Goal: Information Seeking & Learning: Find specific fact

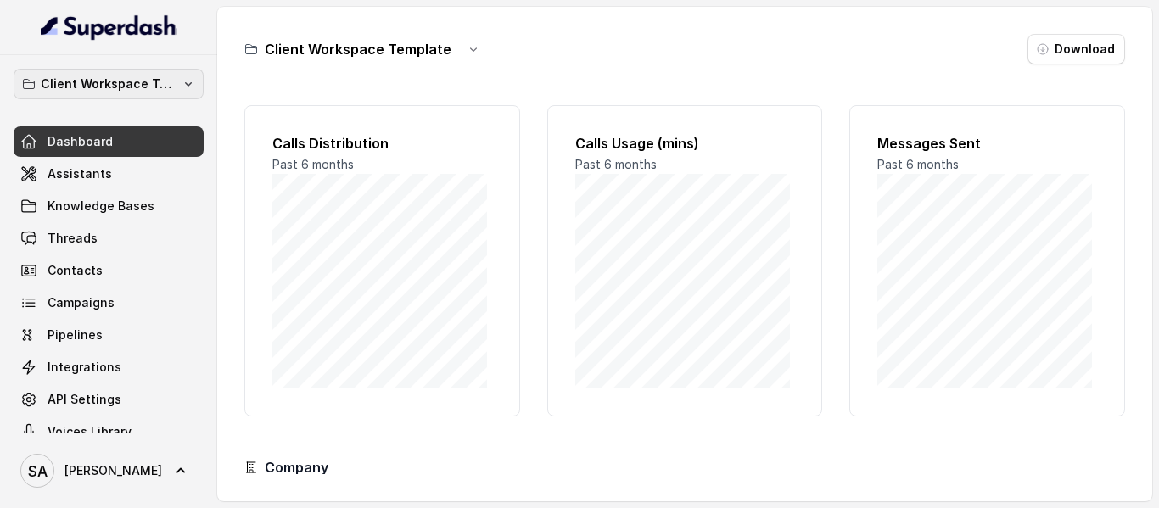
click at [166, 92] on button "Client Workspace Template" at bounding box center [109, 84] width 190 height 31
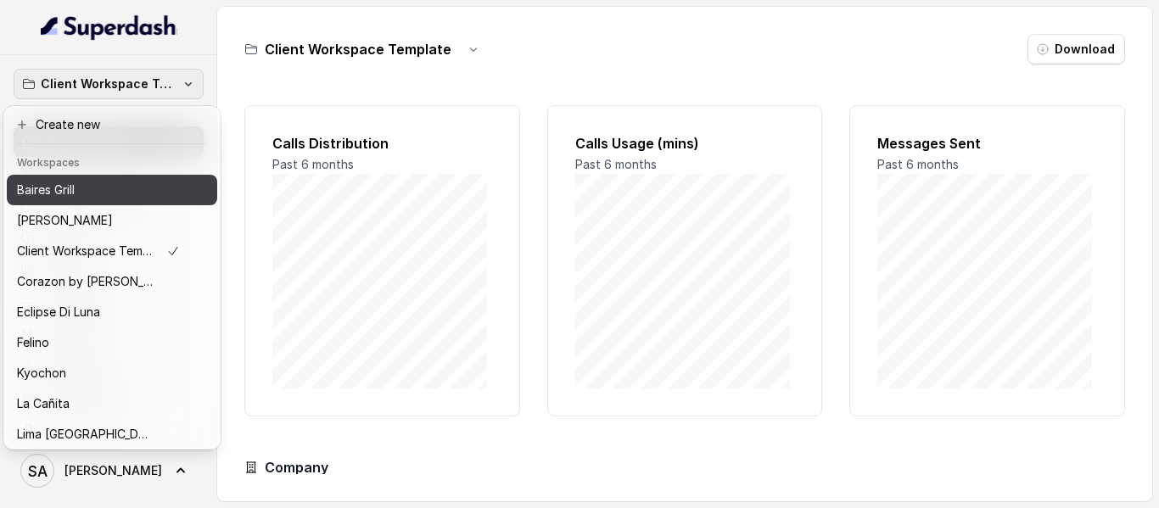
click at [86, 184] on div "Baires Grill" at bounding box center [98, 190] width 163 height 20
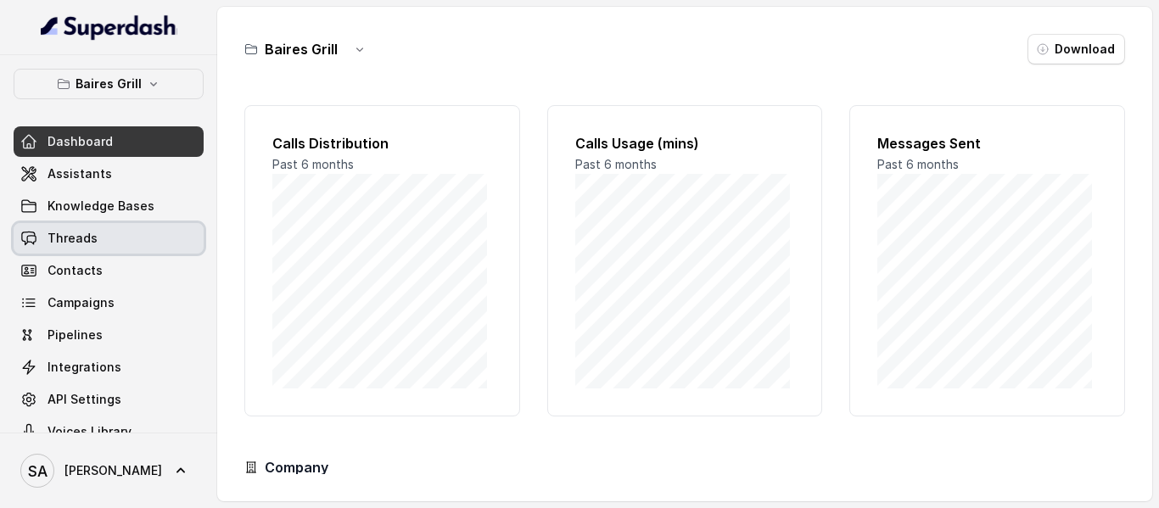
click at [98, 238] on link "Threads" at bounding box center [109, 238] width 190 height 31
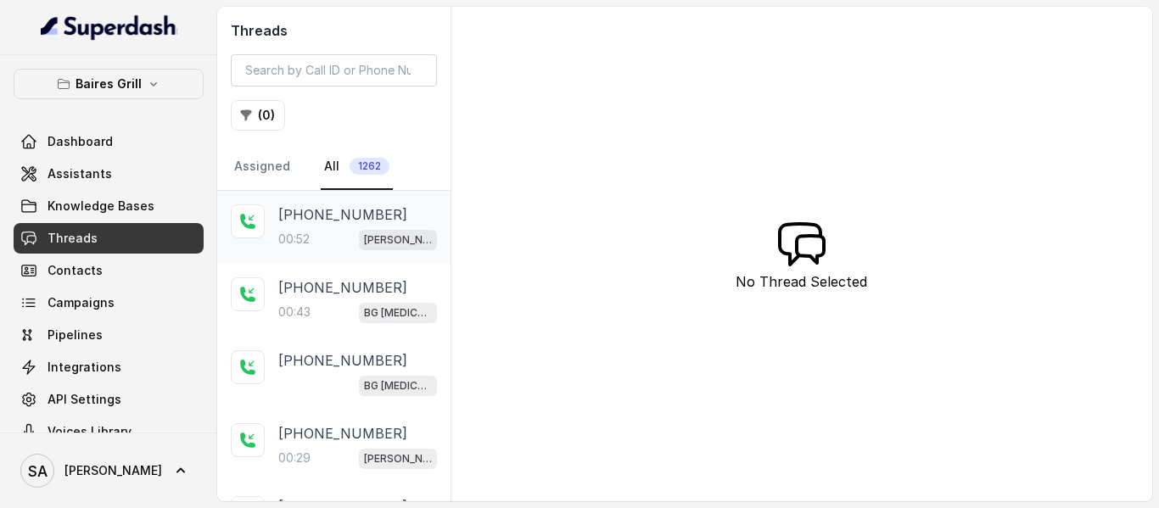
click at [346, 213] on p "[PHONE_NUMBER]" at bounding box center [342, 215] width 129 height 20
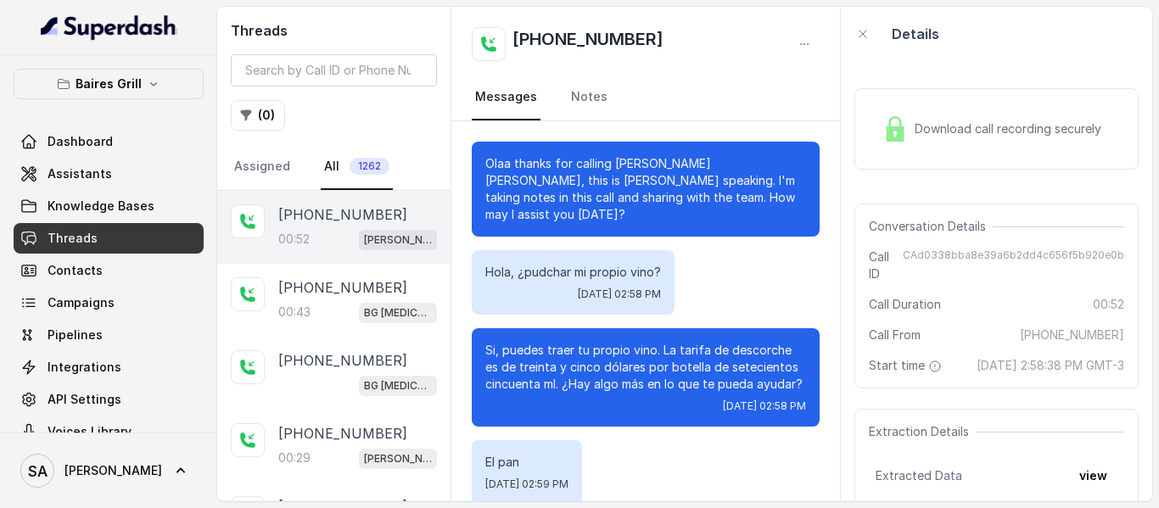
scroll to position [258, 0]
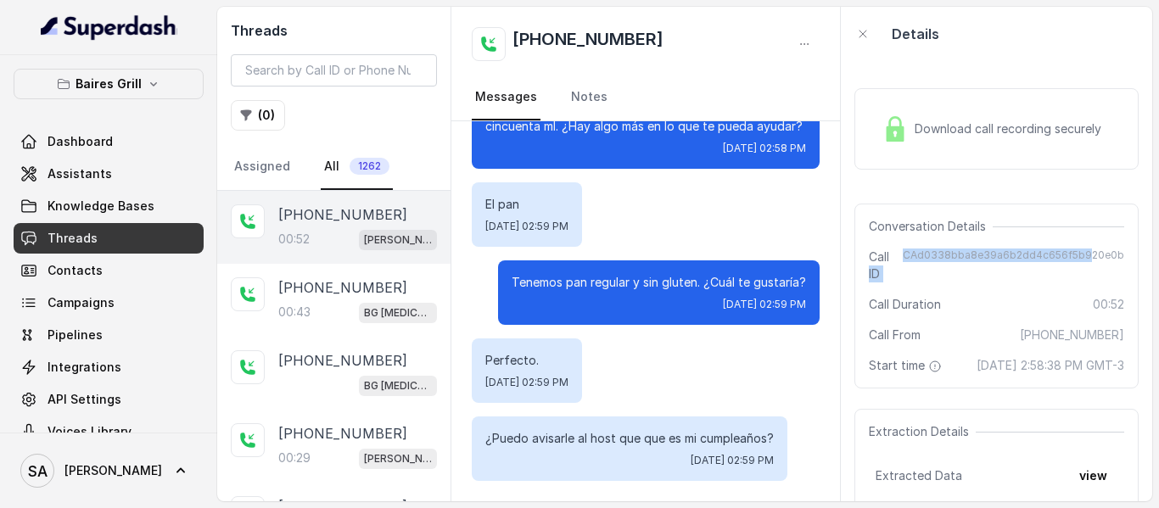
drag, startPoint x: 899, startPoint y: 256, endPoint x: 1079, endPoint y: 268, distance: 179.4
click at [1079, 268] on div "Call ID CAd0338bba8e39a6b2dd4c656f5b920e0b" at bounding box center [996, 266] width 255 height 34
click at [1107, 258] on span "CAd0338bba8e39a6b2dd4c656f5b920e0b" at bounding box center [1013, 266] width 221 height 34
drag, startPoint x: 1110, startPoint y: 252, endPoint x: 902, endPoint y: 239, distance: 208.3
click at [902, 239] on div "Conversation Details Call ID CAd0338bba8e39a6b2dd4c656f5b920e0b Call Duration 0…" at bounding box center [997, 296] width 284 height 185
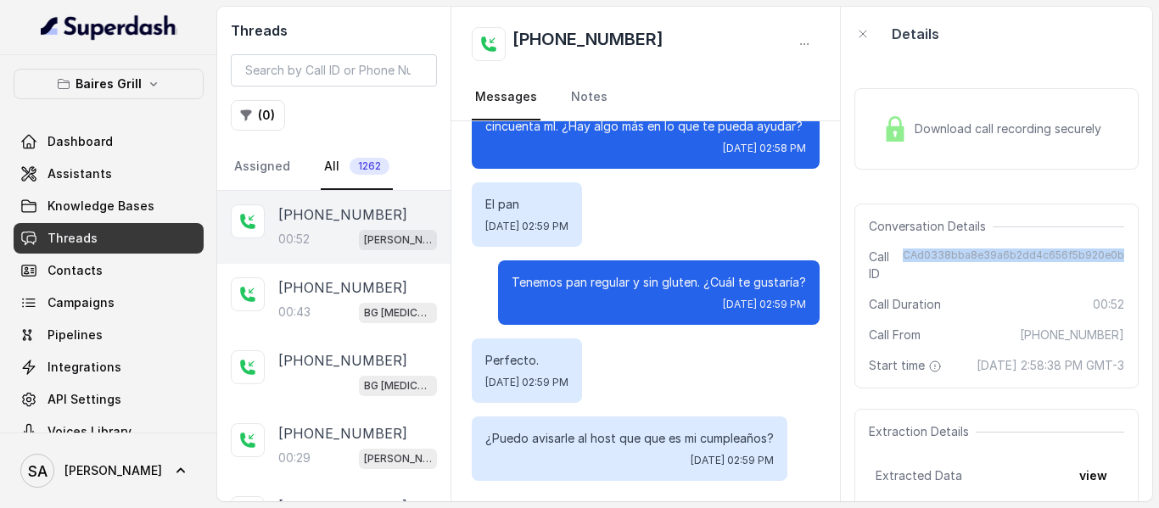
copy span "CAd0338bba8e39a6b2dd4c656f5b920e0b"
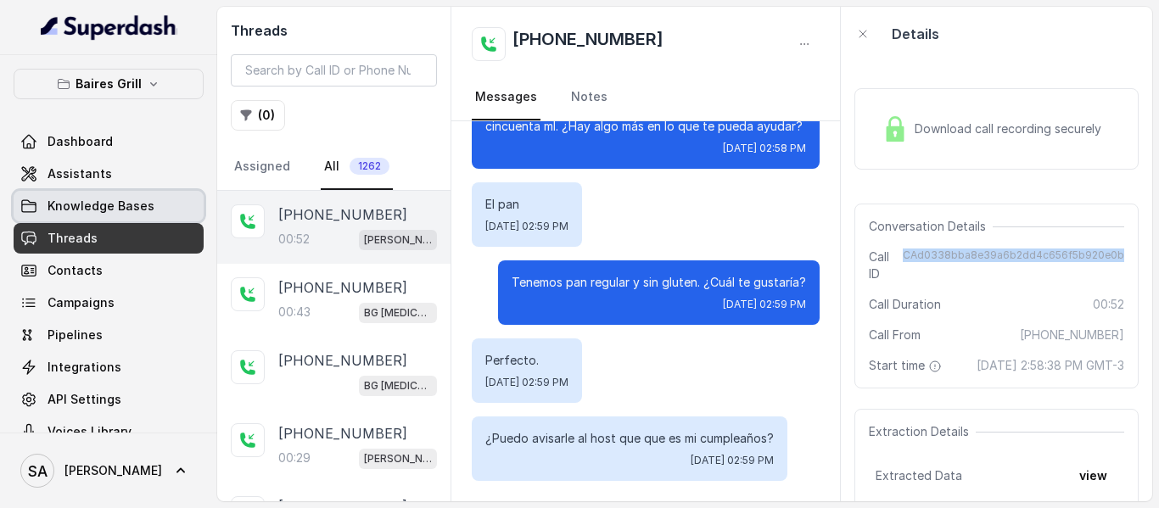
click at [136, 216] on link "Knowledge Bases" at bounding box center [109, 206] width 190 height 31
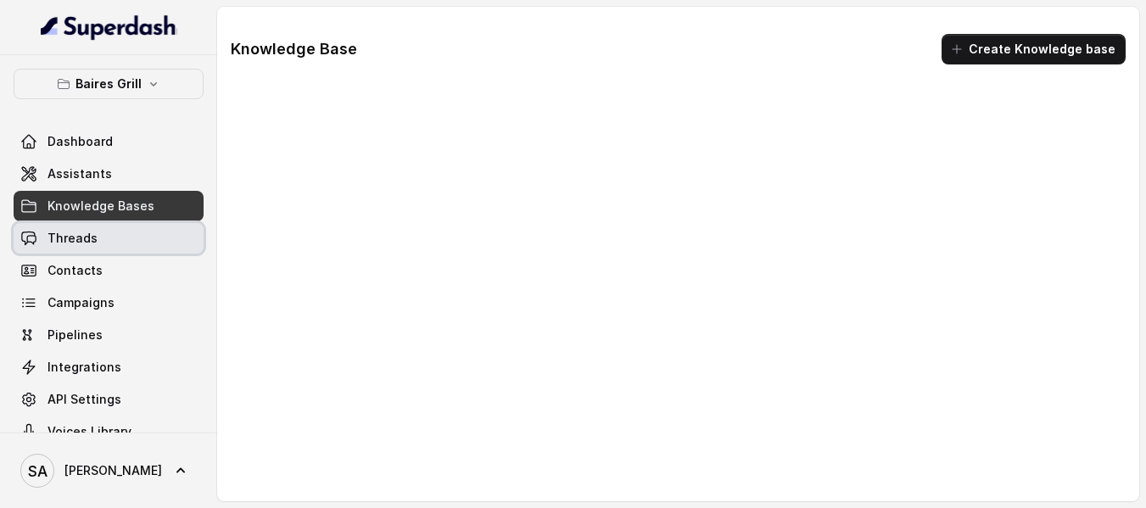
click at [109, 228] on link "Threads" at bounding box center [109, 238] width 190 height 31
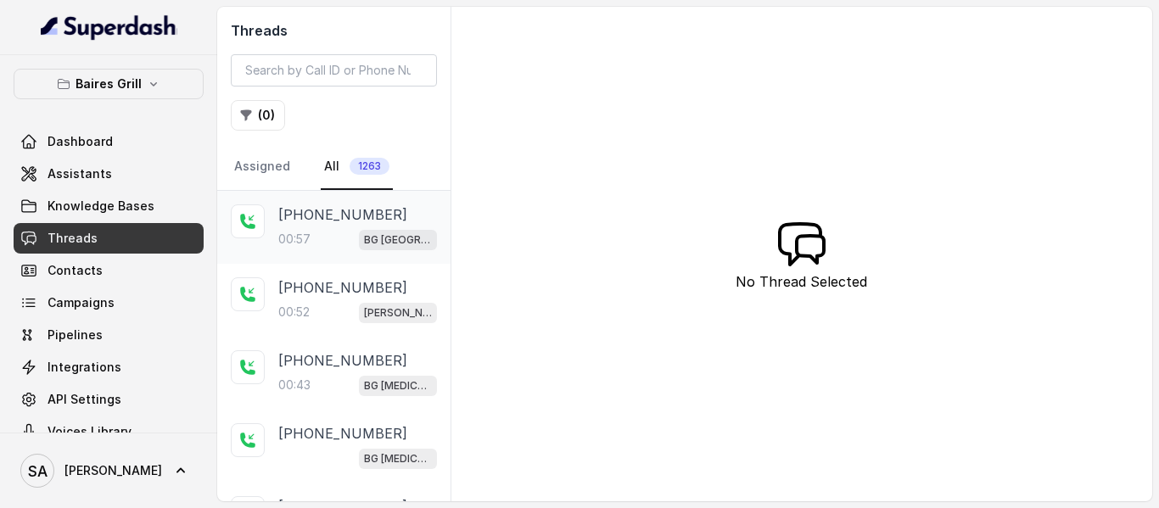
click at [342, 230] on div "00:57 [GEOGRAPHIC_DATA]" at bounding box center [357, 239] width 159 height 22
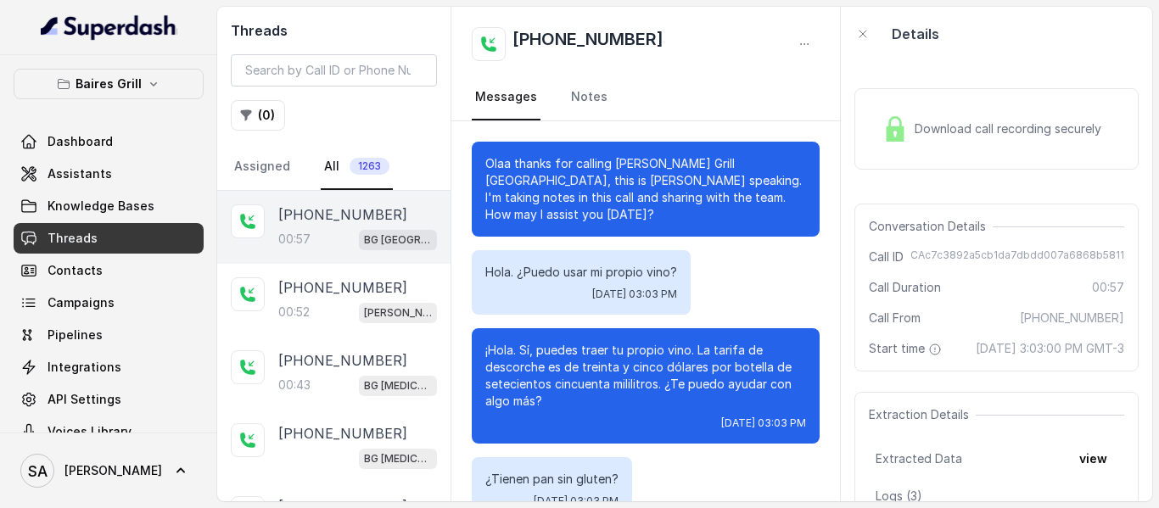
scroll to position [231, 0]
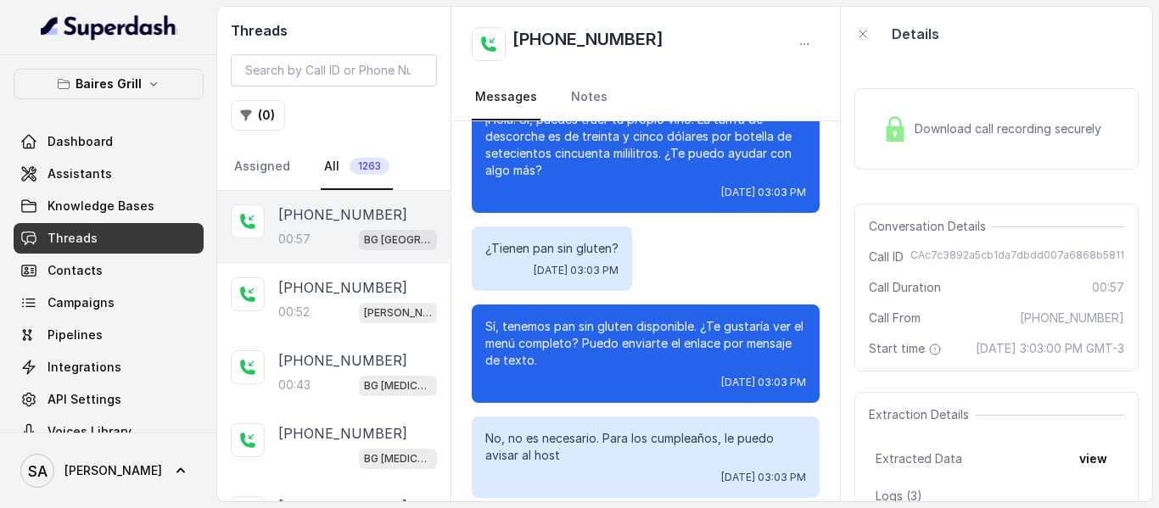
click at [909, 255] on div "Call ID CAc7c3892a5cb1da7dbdd007a6868b5811" at bounding box center [996, 257] width 255 height 17
drag, startPoint x: 911, startPoint y: 255, endPoint x: 1112, endPoint y: 255, distance: 202.0
click at [1112, 255] on div "Conversation Details Call ID CAc7c3892a5cb1da7dbdd007a6868b5811 Call Duration 0…" at bounding box center [997, 288] width 284 height 168
copy span "CAc7c3892a5cb1da7dbdd007a6868b5811"
click at [147, 83] on icon "button" at bounding box center [154, 84] width 14 height 14
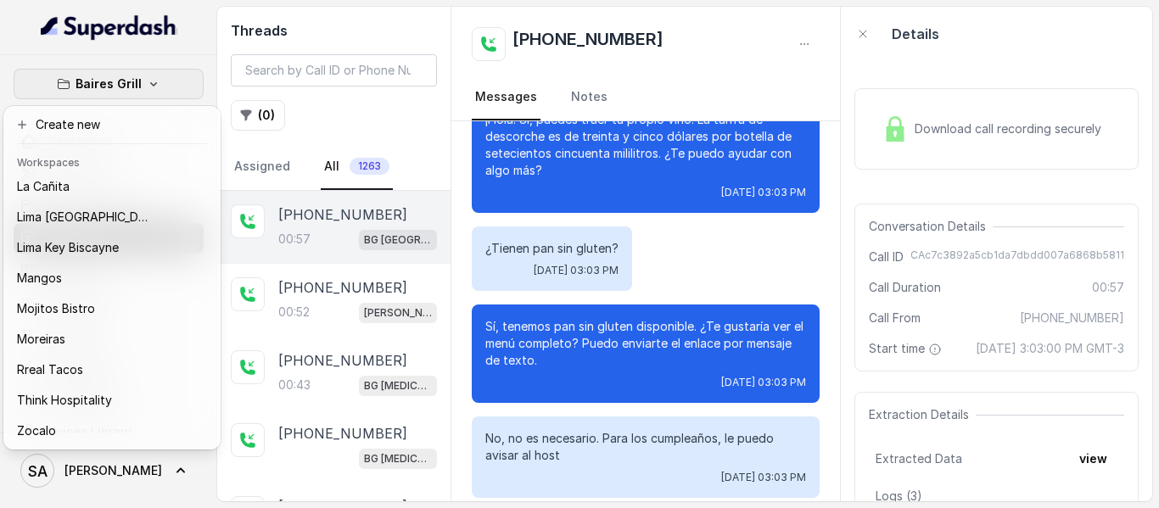
scroll to position [230, 0]
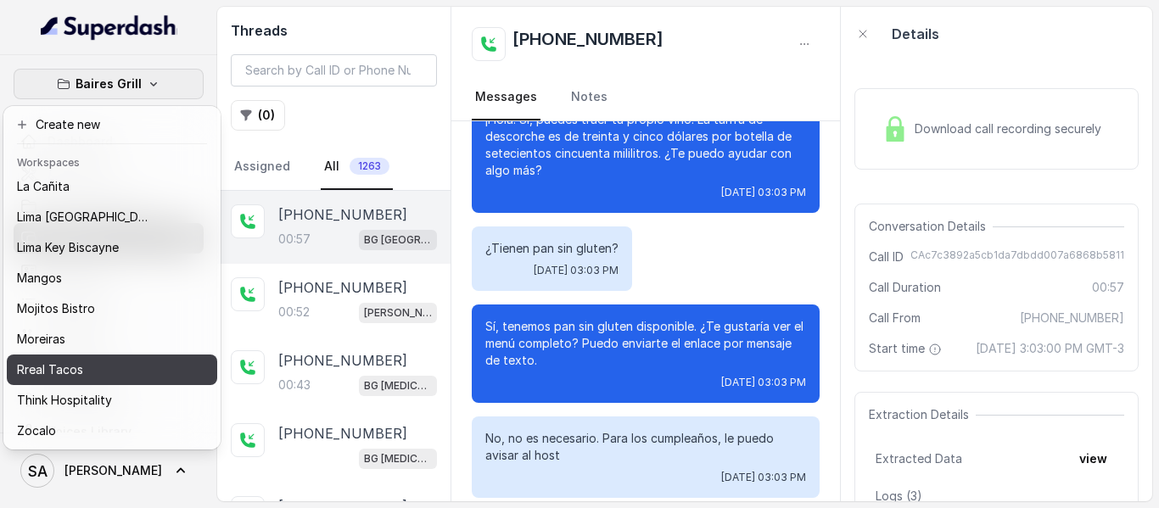
click at [87, 362] on div "Rreal Tacos" at bounding box center [85, 370] width 136 height 20
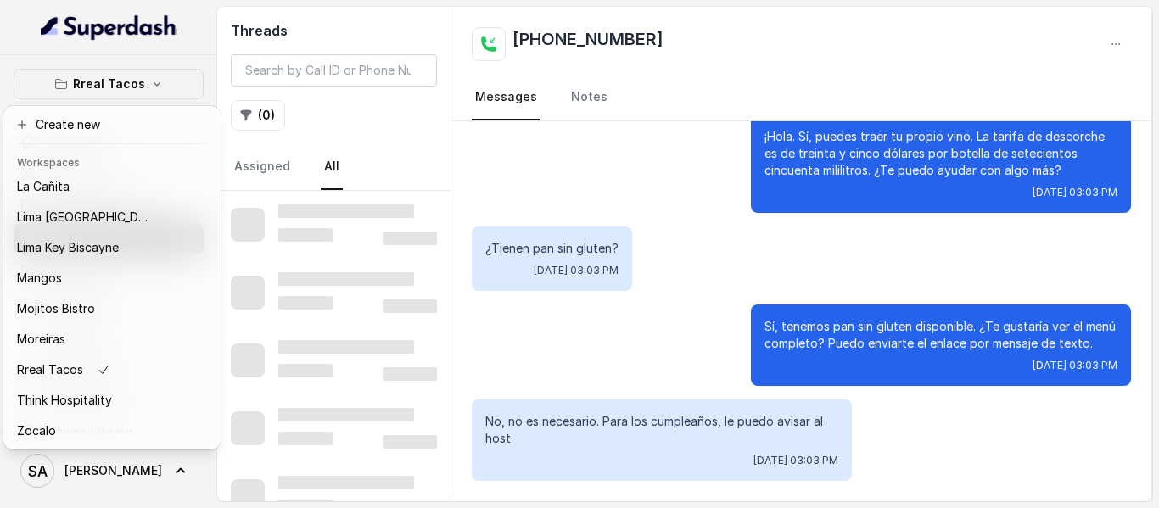
scroll to position [197, 0]
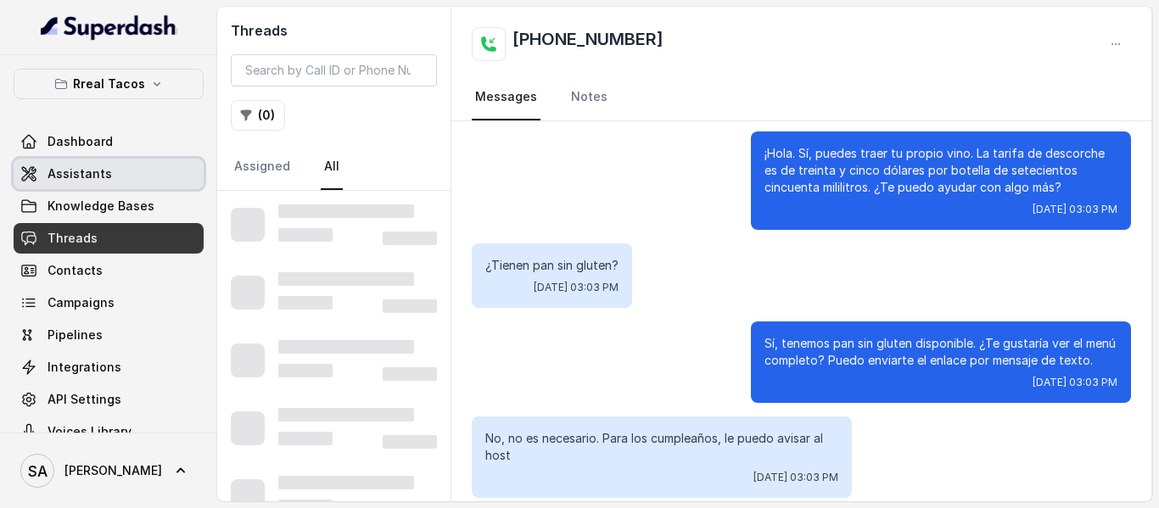
click at [81, 173] on span "Assistants" at bounding box center [80, 173] width 64 height 17
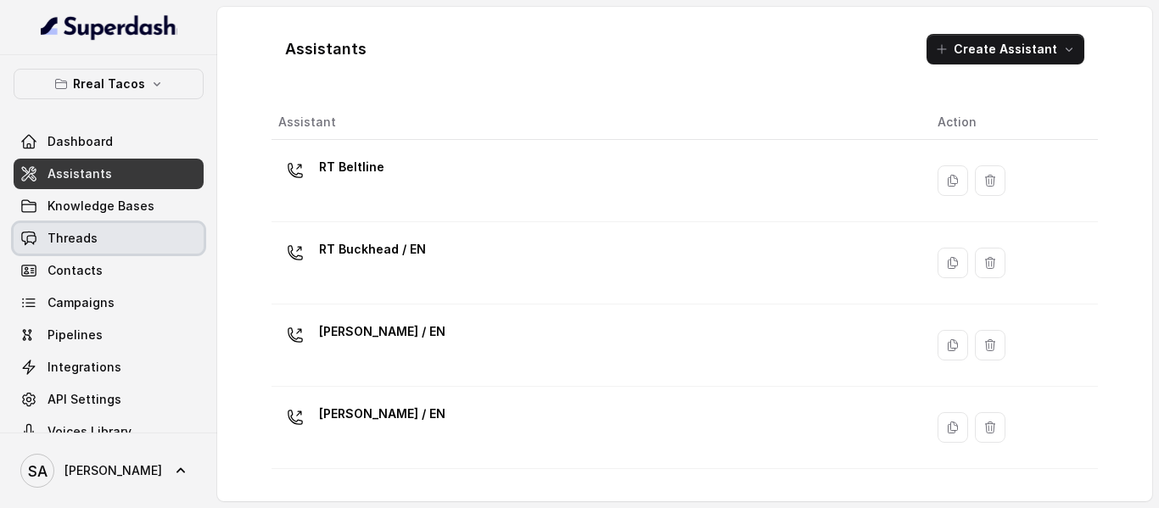
click at [59, 251] on link "Threads" at bounding box center [109, 238] width 190 height 31
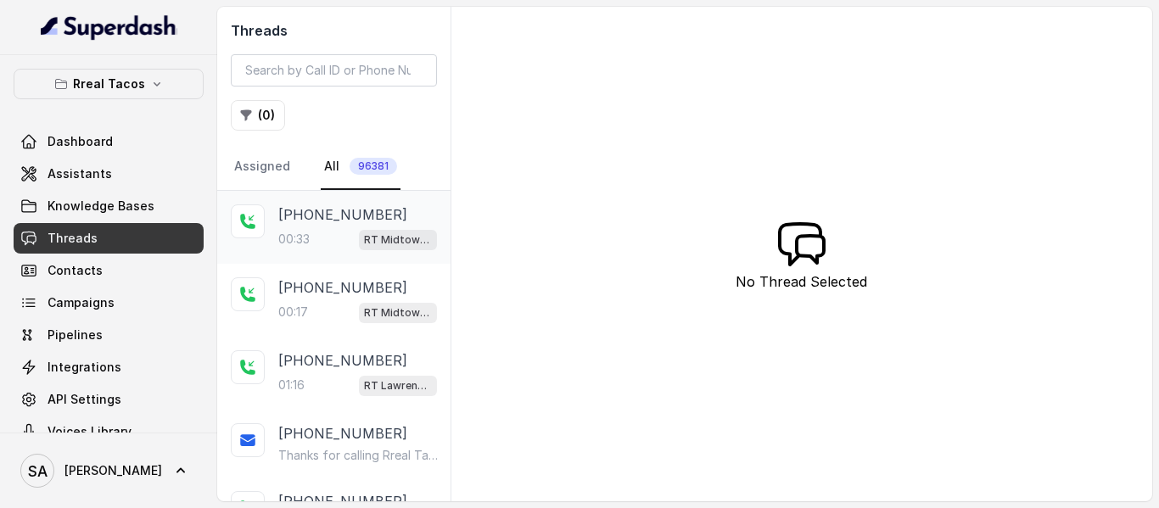
click at [322, 220] on p "[PHONE_NUMBER]" at bounding box center [342, 215] width 129 height 20
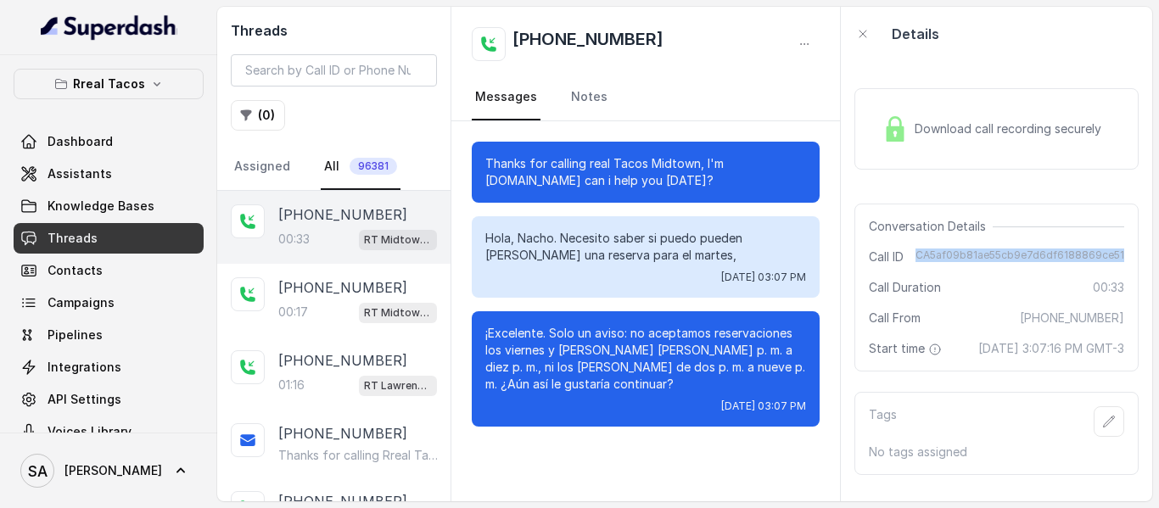
drag, startPoint x: 914, startPoint y: 256, endPoint x: 1128, endPoint y: 255, distance: 213.8
click at [1128, 255] on div "Download call recording securely Conversation Details Call ID CA5af09b81ae55cb9…" at bounding box center [996, 281] width 311 height 440
copy span "CA5af09b81ae55cb9e7d6df6188869ce51"
